Goal: Transaction & Acquisition: Purchase product/service

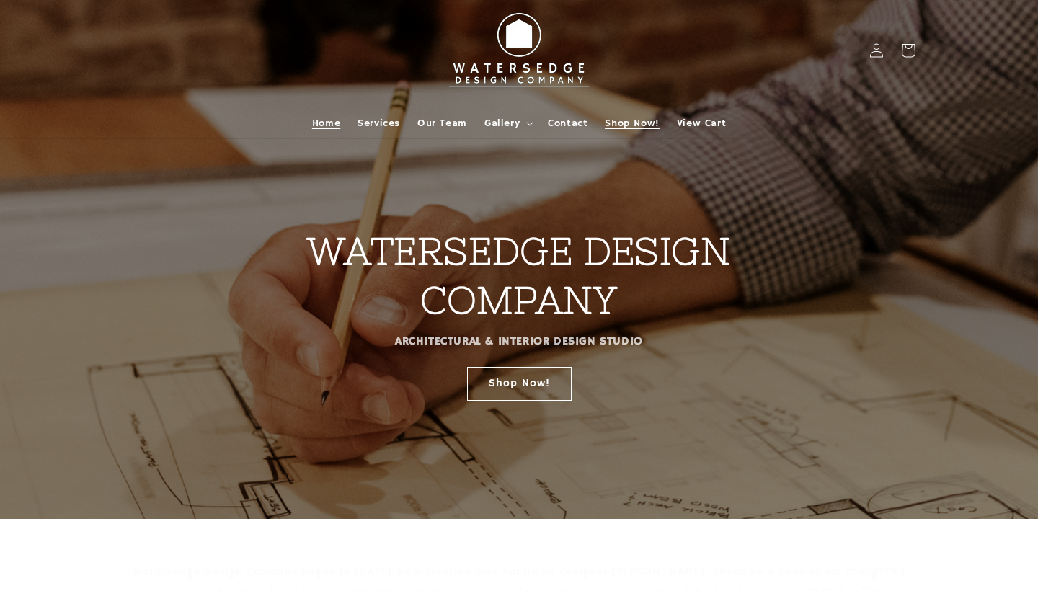
click at [627, 120] on span "Shop Now!" at bounding box center [632, 123] width 54 height 13
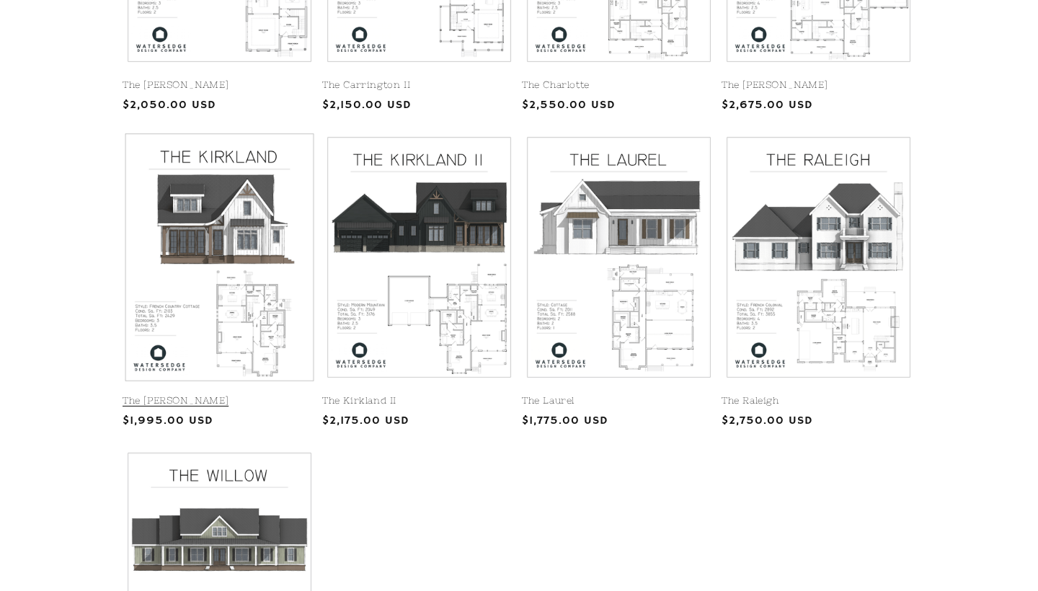
scroll to position [557, 0]
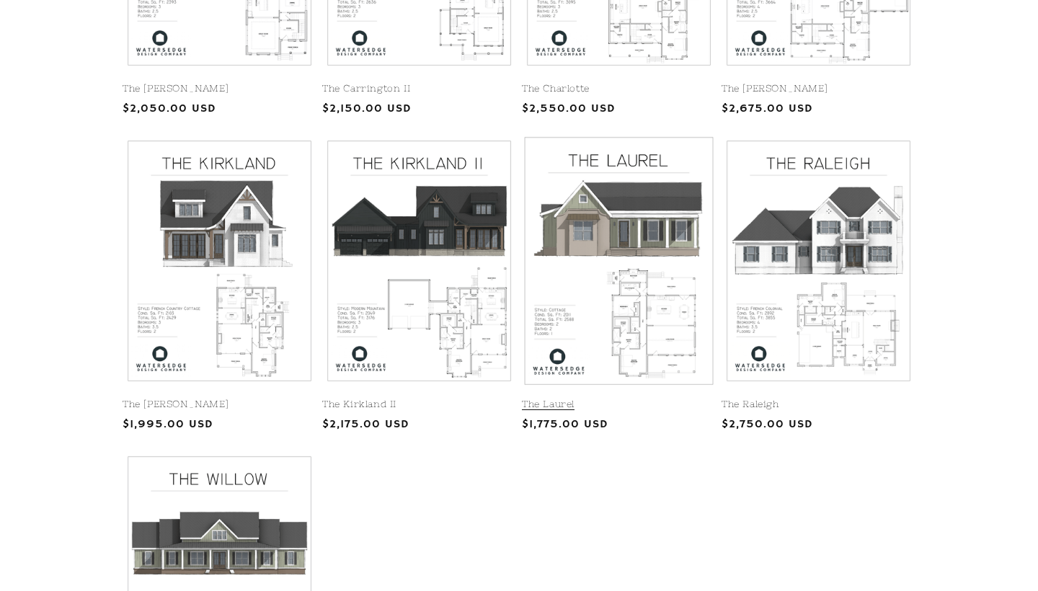
click at [664, 399] on link "The Laurel" at bounding box center [619, 405] width 194 height 12
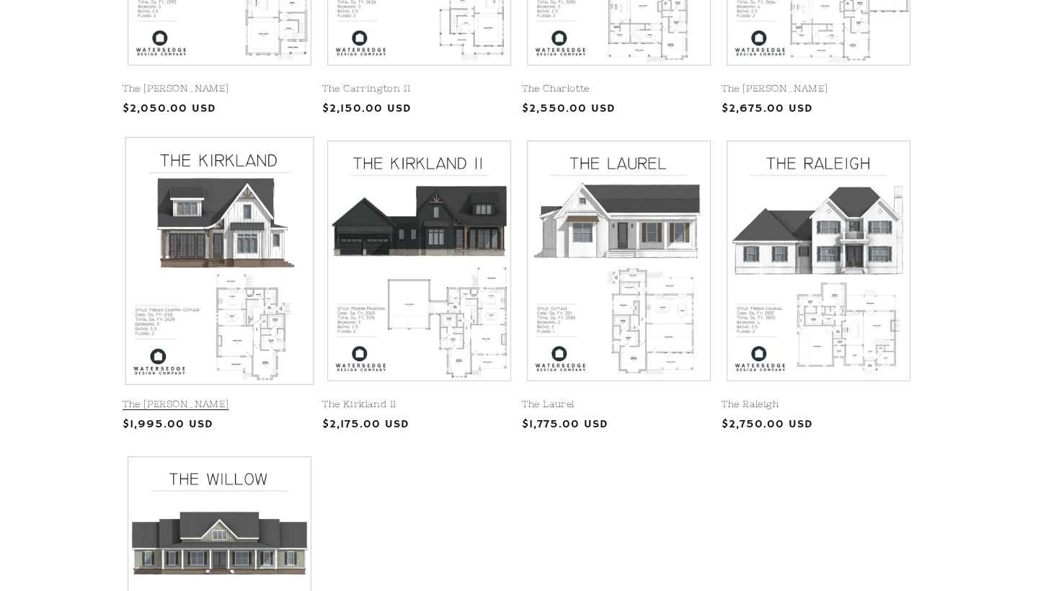
click at [283, 399] on link "The Kirkland" at bounding box center [220, 405] width 194 height 12
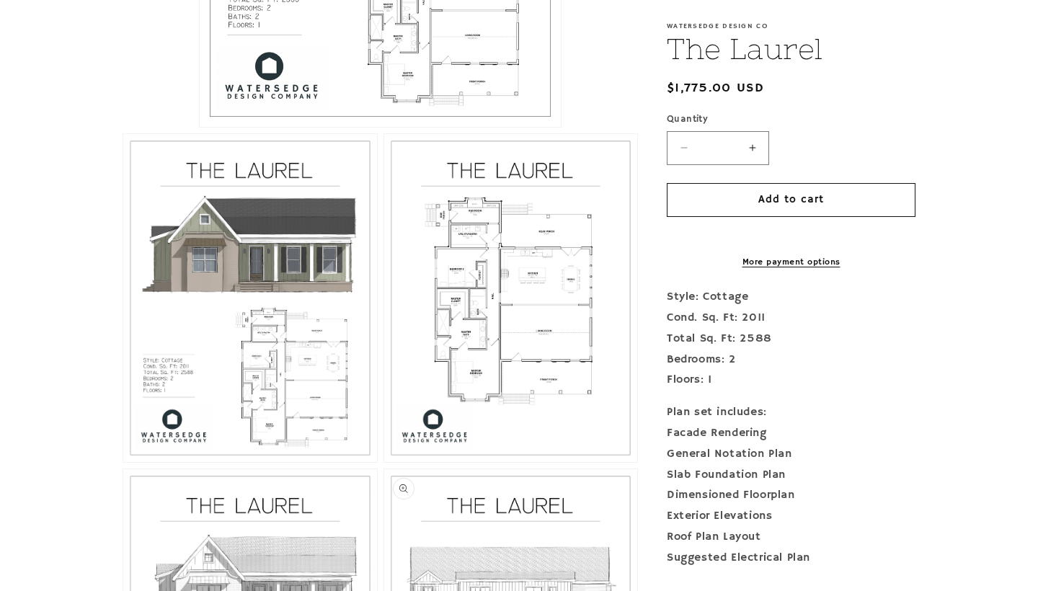
scroll to position [694, 0]
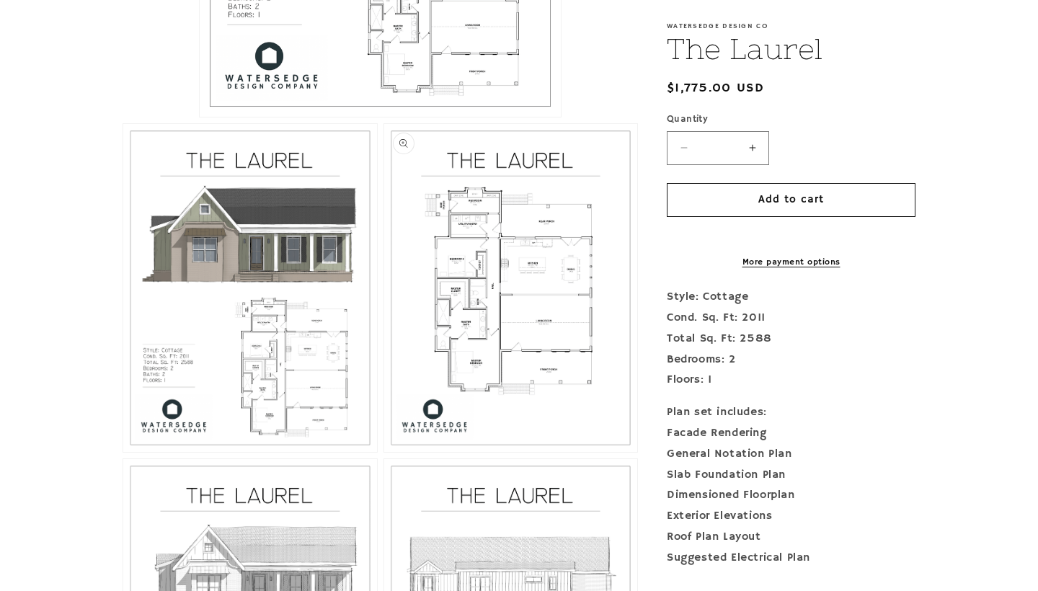
click at [384, 452] on button "Open media 3 in modal" at bounding box center [384, 452] width 0 height 0
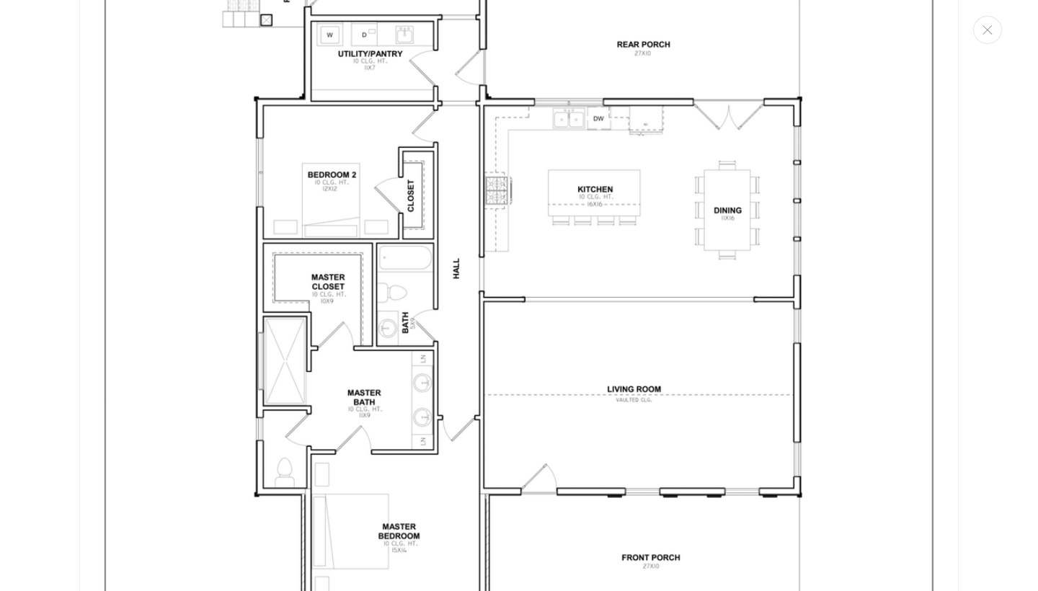
scroll to position [2588, 0]
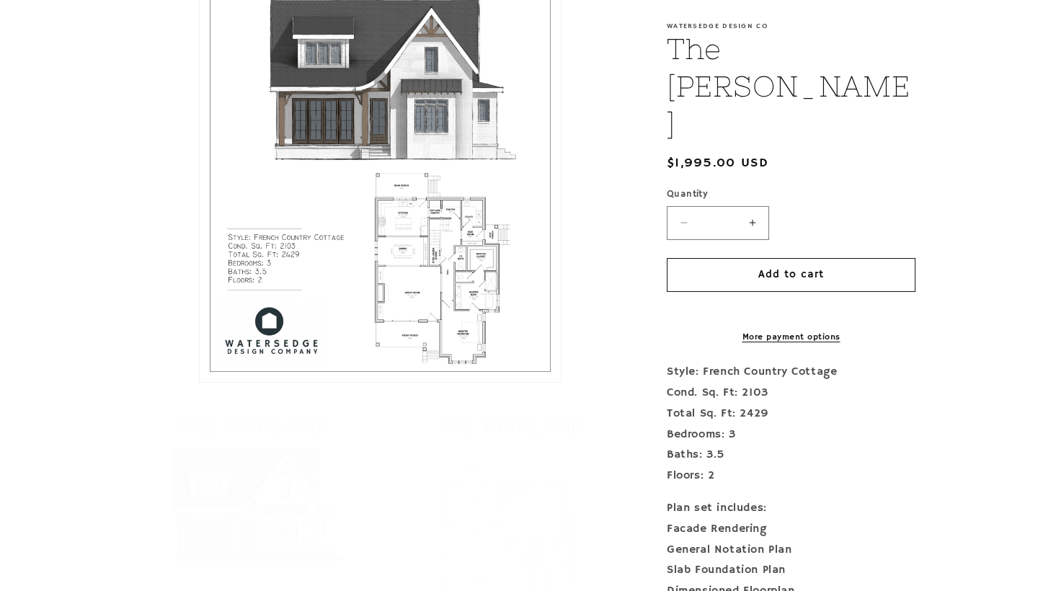
scroll to position [749, 0]
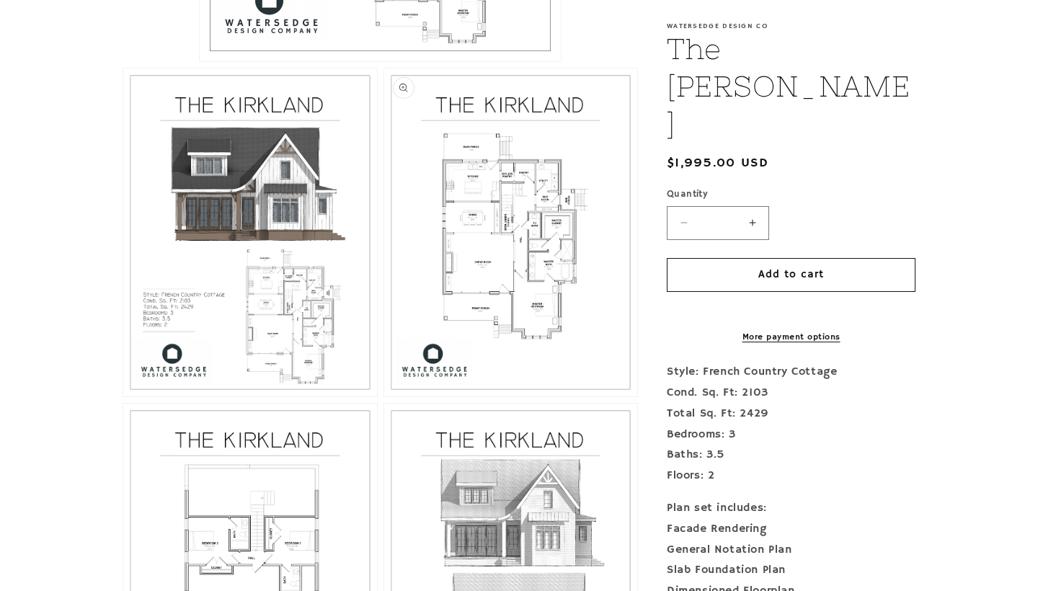
click at [384, 396] on button "Open media 3 in modal" at bounding box center [384, 396] width 0 height 0
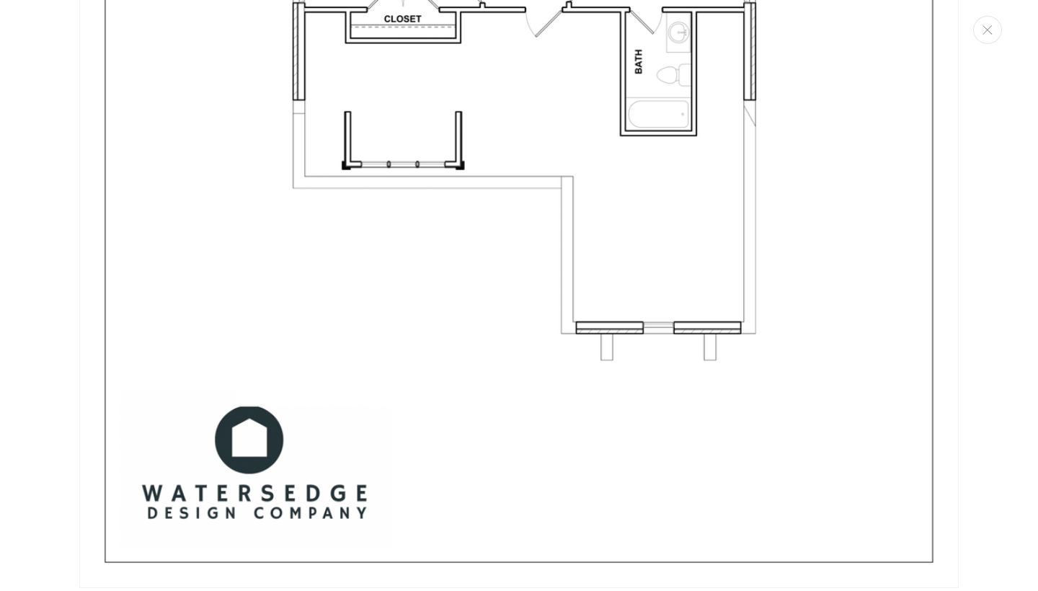
scroll to position [4291, 0]
